Goal: Information Seeking & Learning: Understand process/instructions

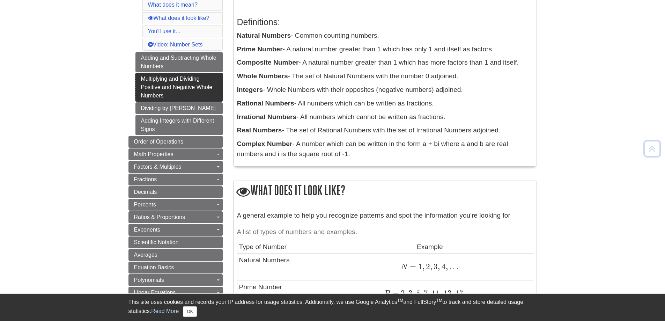
scroll to position [140, 0]
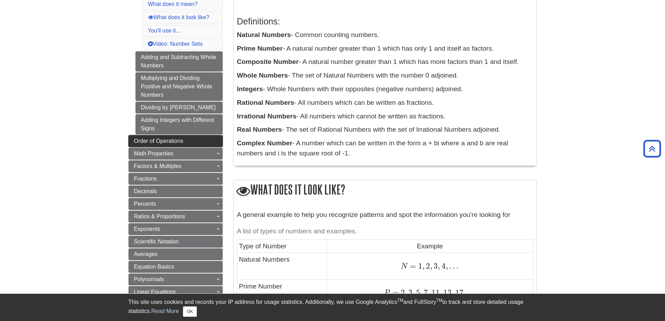
click at [155, 142] on span "Order of Operations" at bounding box center [158, 141] width 49 height 6
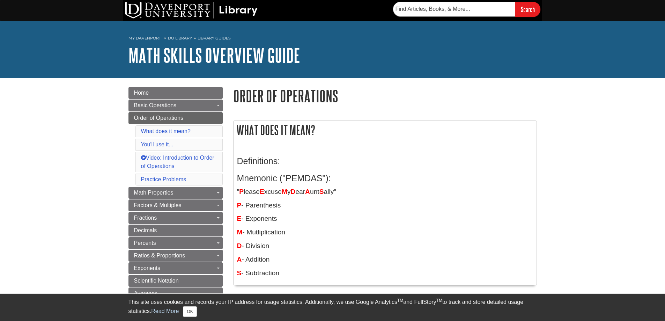
scroll to position [70, 0]
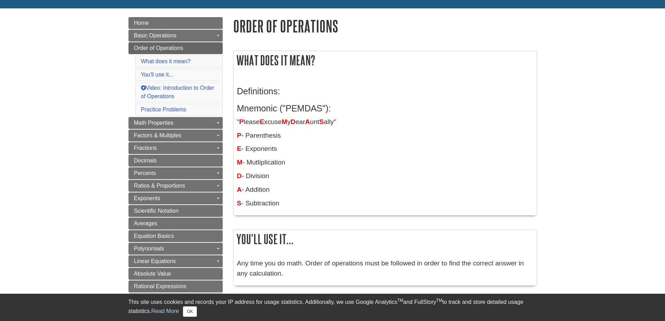
click at [239, 122] on span "P" at bounding box center [241, 121] width 5 height 7
click at [266, 121] on p "" P lease E xcuse M y D ear A unt S ally"" at bounding box center [385, 122] width 296 height 10
click at [287, 123] on span "M" at bounding box center [285, 121] width 6 height 7
click at [295, 123] on p "" P lease E xcuse M y D ear A unt S ally"" at bounding box center [385, 122] width 296 height 10
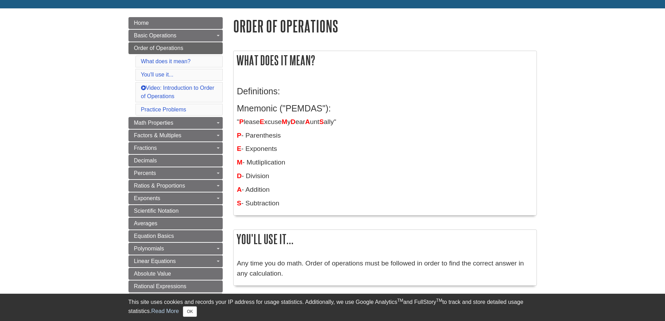
click at [310, 122] on span "A" at bounding box center [307, 121] width 5 height 7
click at [327, 122] on p "" P lease E xcuse M y D ear A unt S ally"" at bounding box center [385, 122] width 296 height 10
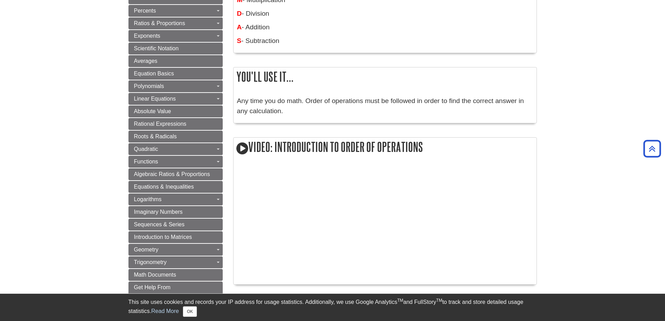
scroll to position [244, 0]
